Goal: Understand site structure: Grasp the organization and layout of the website

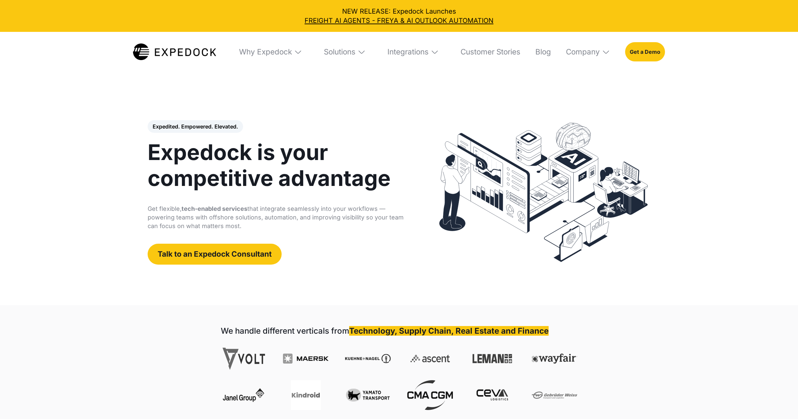
select select
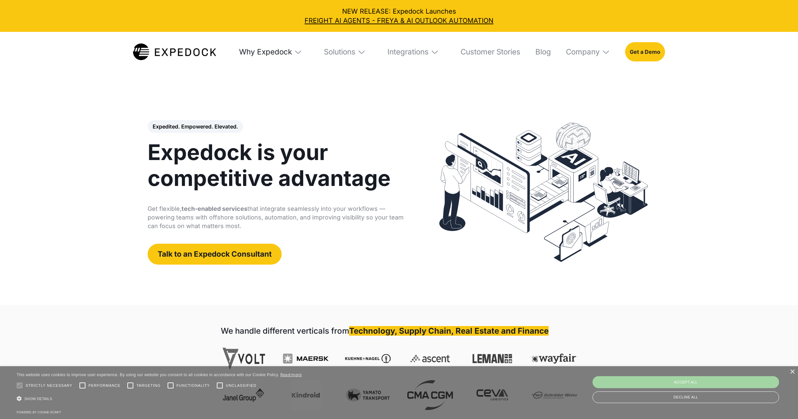
click at [274, 52] on div "Why Expedock" at bounding box center [265, 51] width 53 height 9
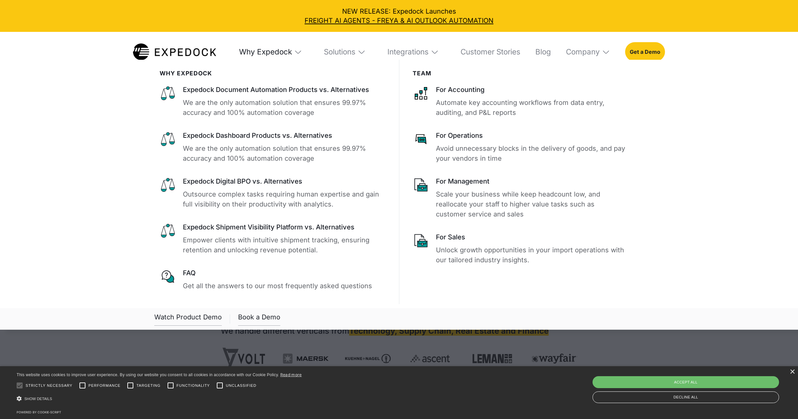
click at [274, 51] on div "Why Expedock" at bounding box center [265, 51] width 53 height 9
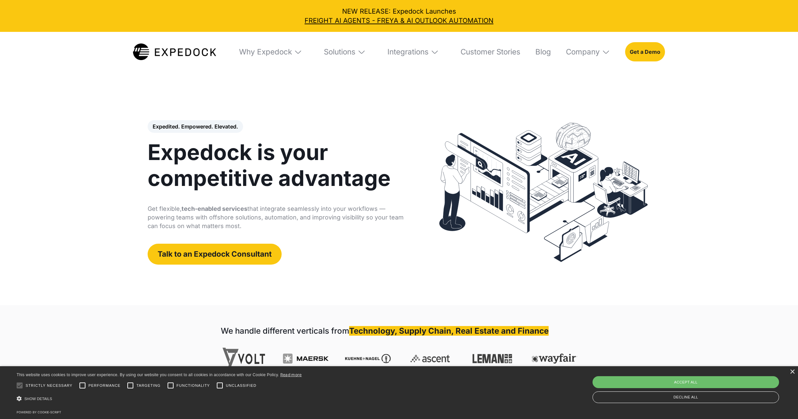
click at [361, 50] on img at bounding box center [361, 52] width 8 height 8
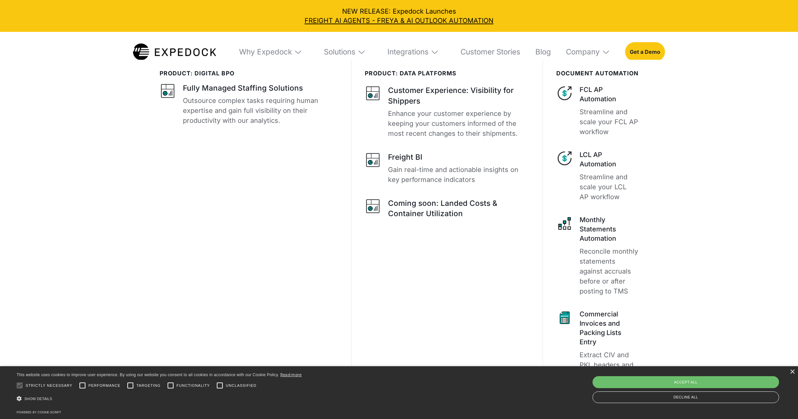
click at [354, 51] on div "Solutions" at bounding box center [344, 52] width 55 height 40
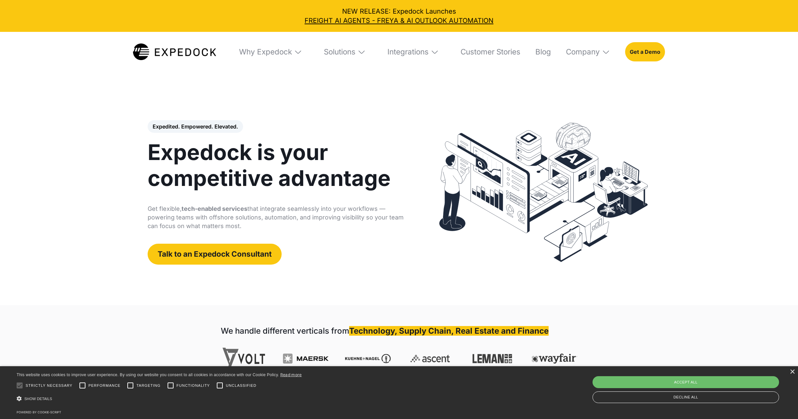
click at [354, 51] on div "Solutions" at bounding box center [344, 52] width 55 height 40
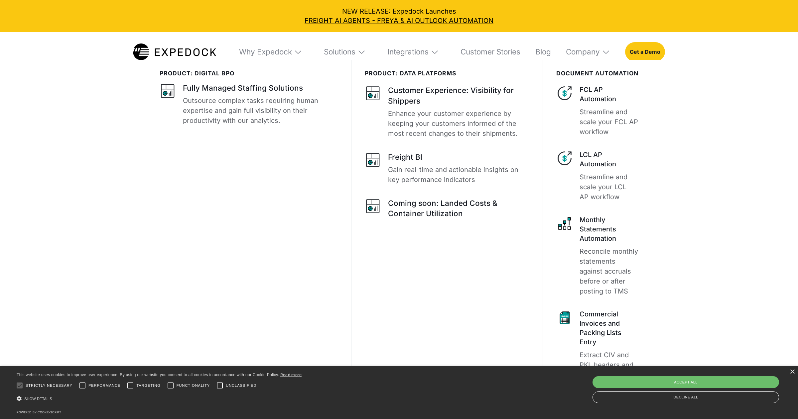
click at [354, 50] on div "Solutions" at bounding box center [344, 52] width 55 height 40
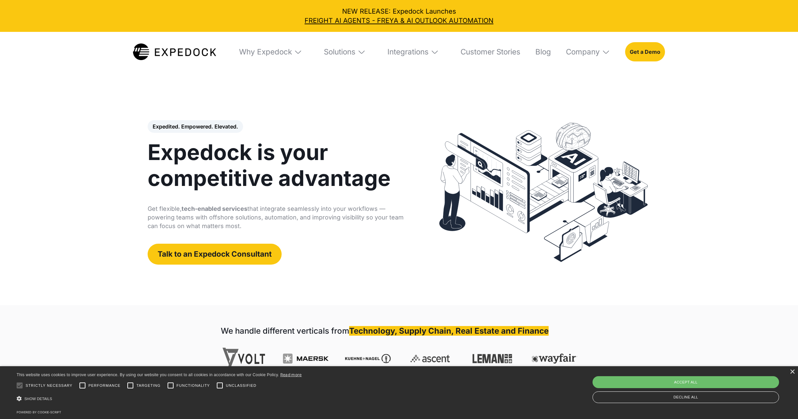
click at [359, 51] on img at bounding box center [361, 52] width 8 height 8
